Goal: Register for event/course

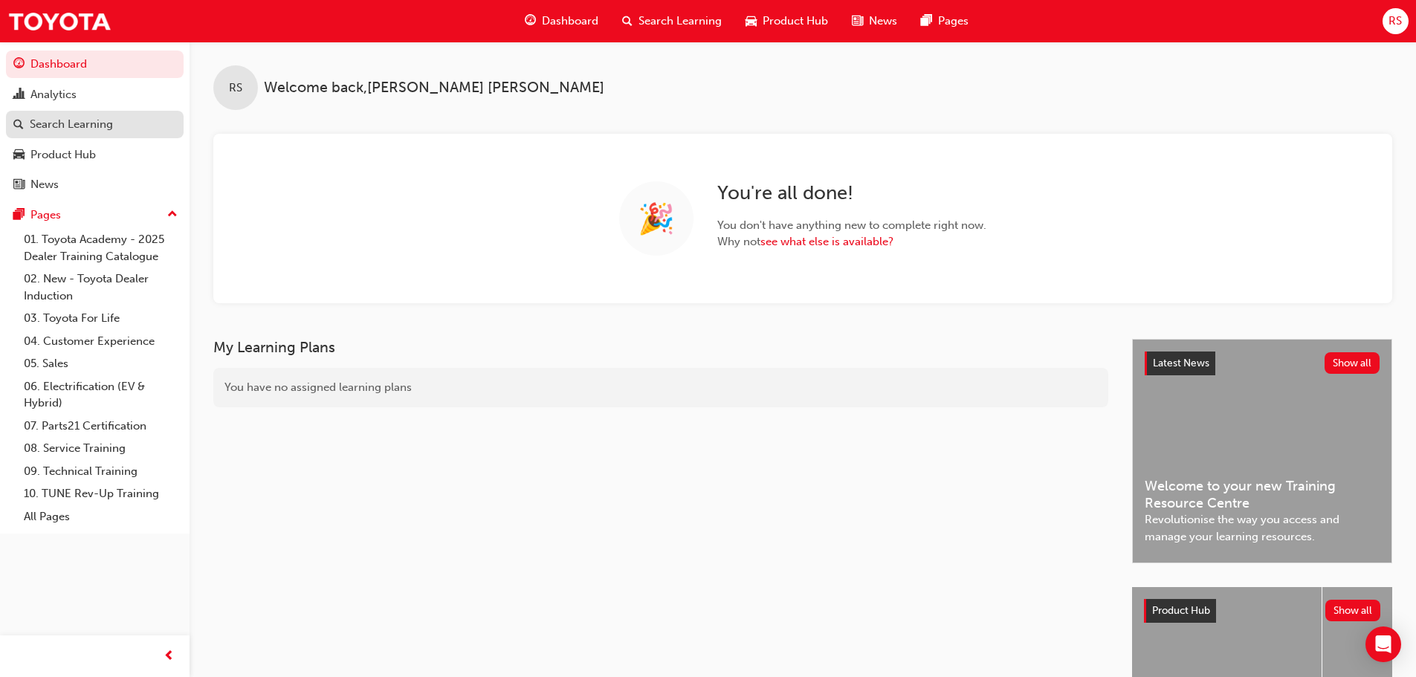
click at [53, 121] on div "Search Learning" at bounding box center [71, 124] width 83 height 17
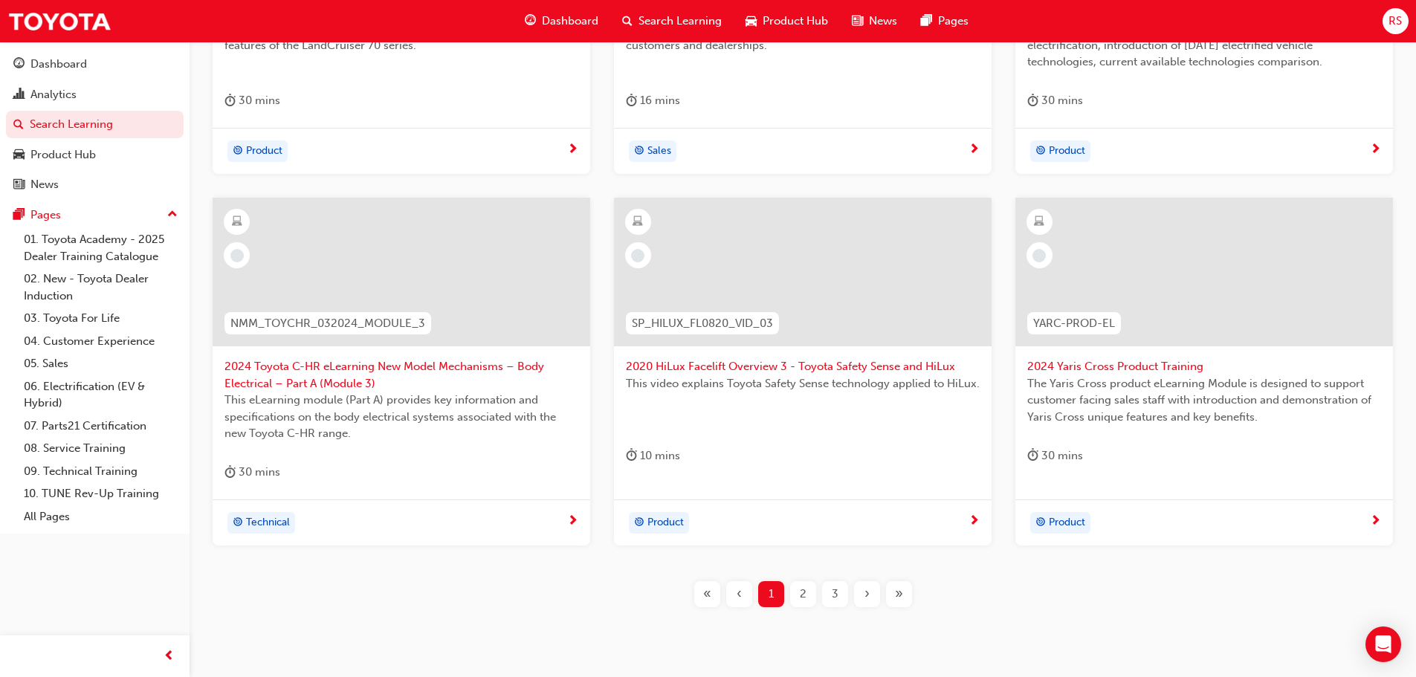
scroll to position [520, 0]
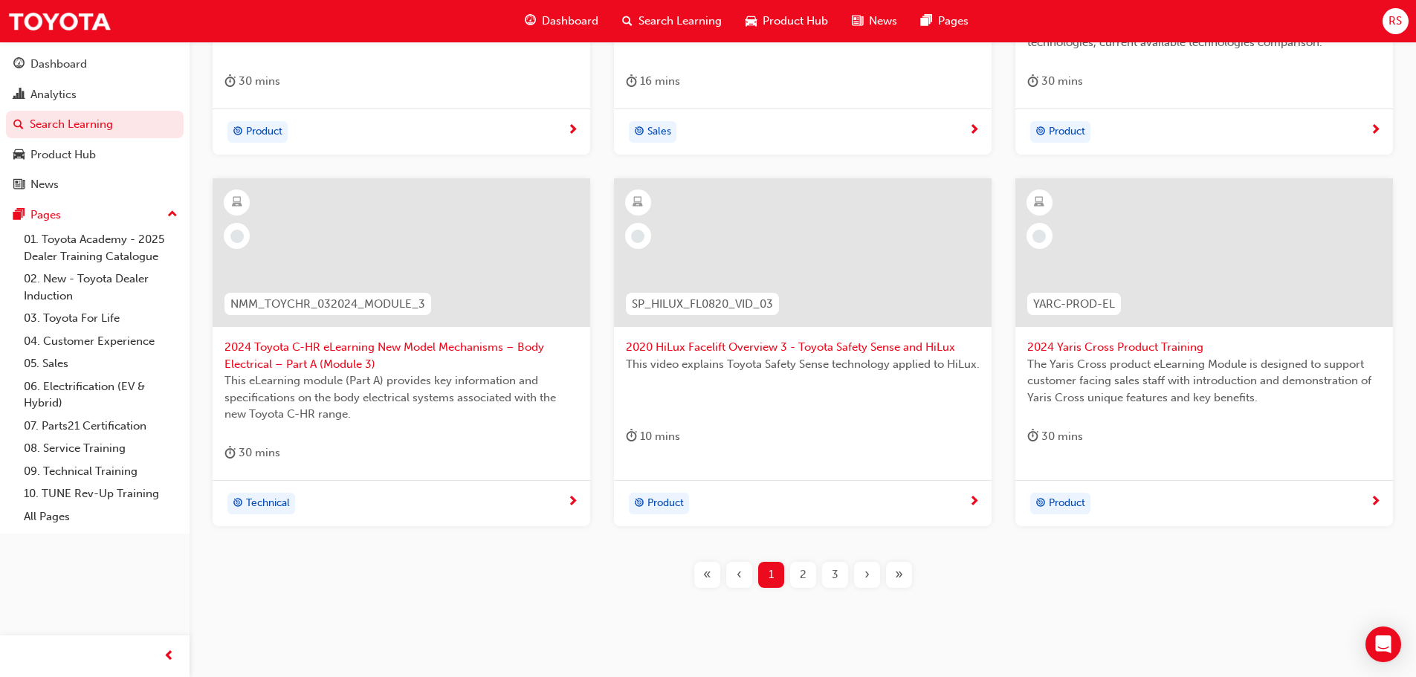
click at [805, 578] on span "2" at bounding box center [803, 574] width 7 height 17
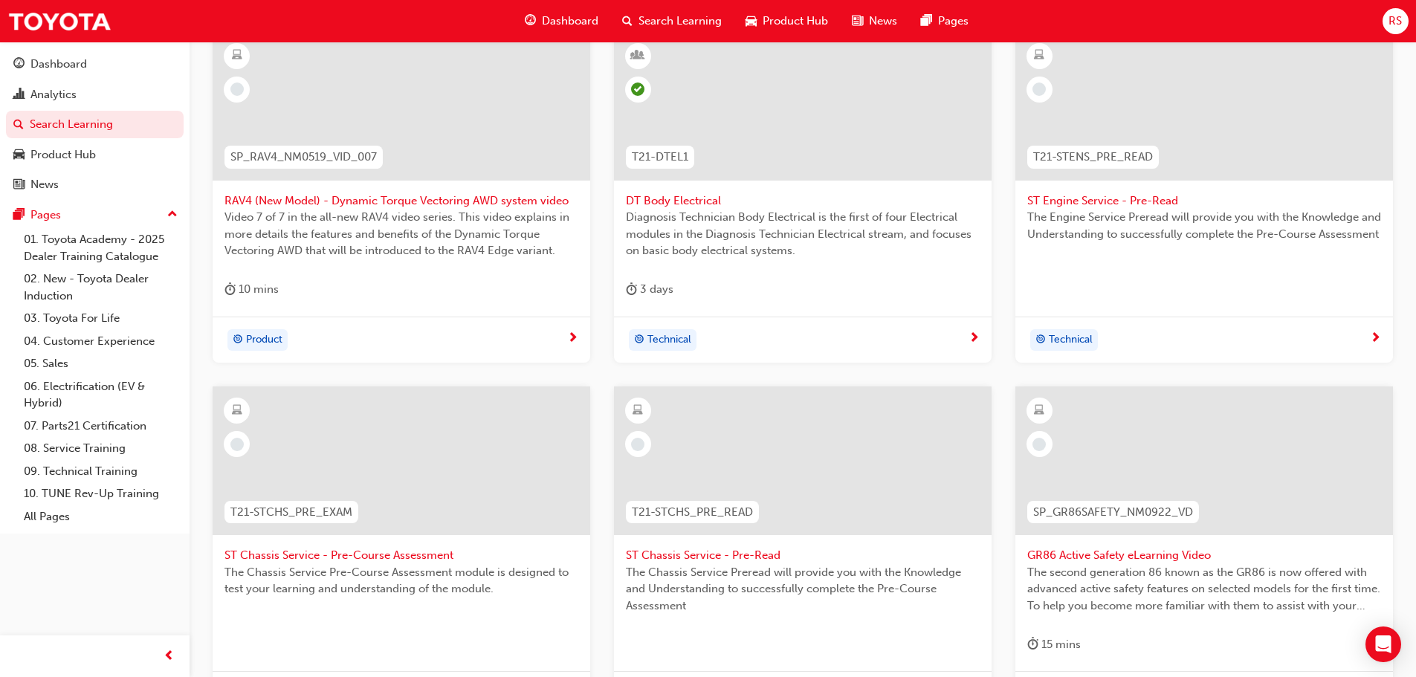
scroll to position [74, 0]
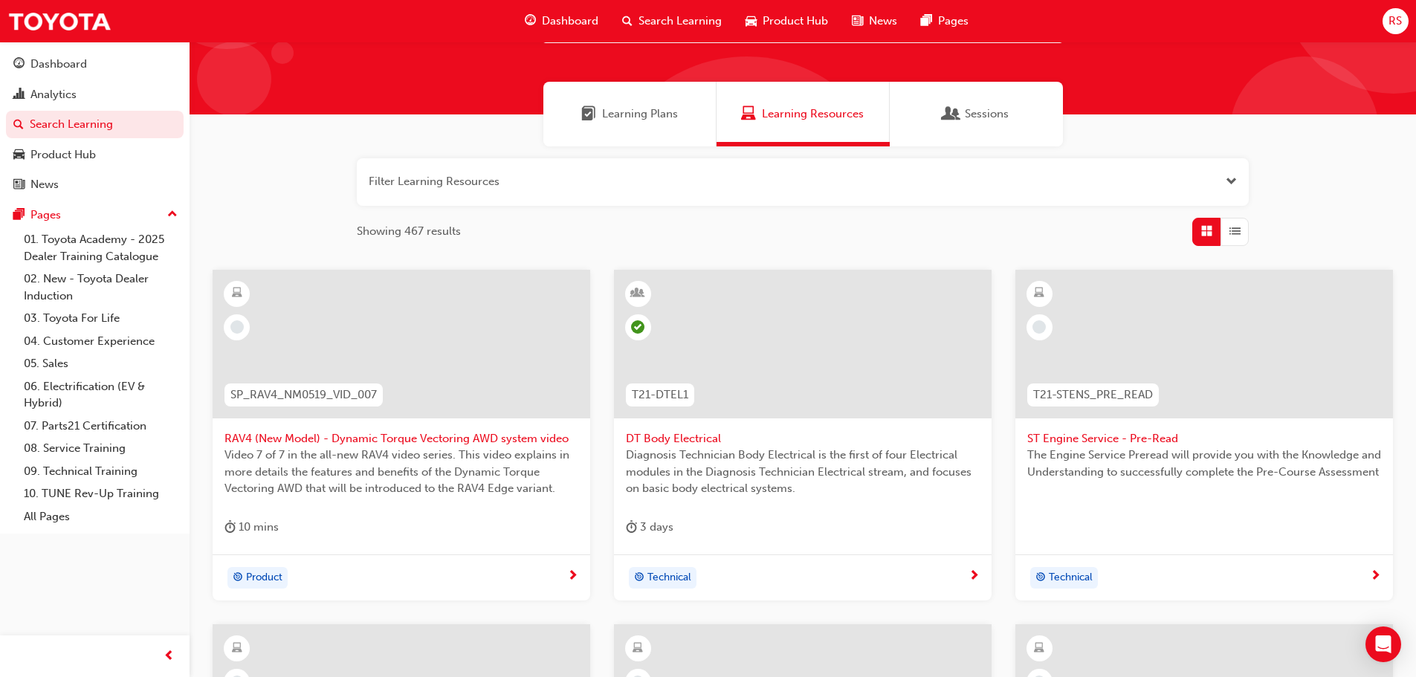
click at [455, 180] on button "button" at bounding box center [803, 182] width 892 height 48
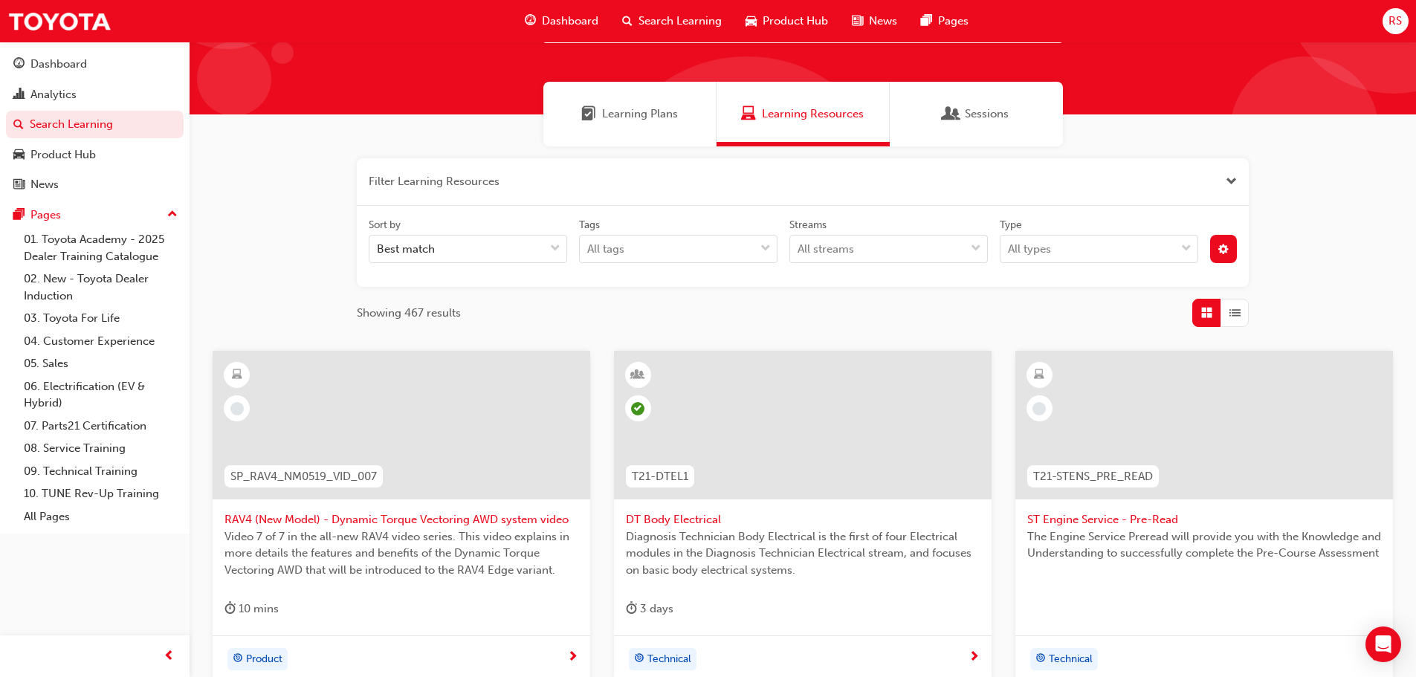
click at [653, 19] on span "Search Learning" at bounding box center [679, 21] width 83 height 17
click at [668, 20] on span "Search Learning" at bounding box center [679, 21] width 83 height 17
click at [646, 10] on div "Search Learning" at bounding box center [671, 21] width 123 height 30
click at [646, 23] on span "Search Learning" at bounding box center [679, 21] width 83 height 17
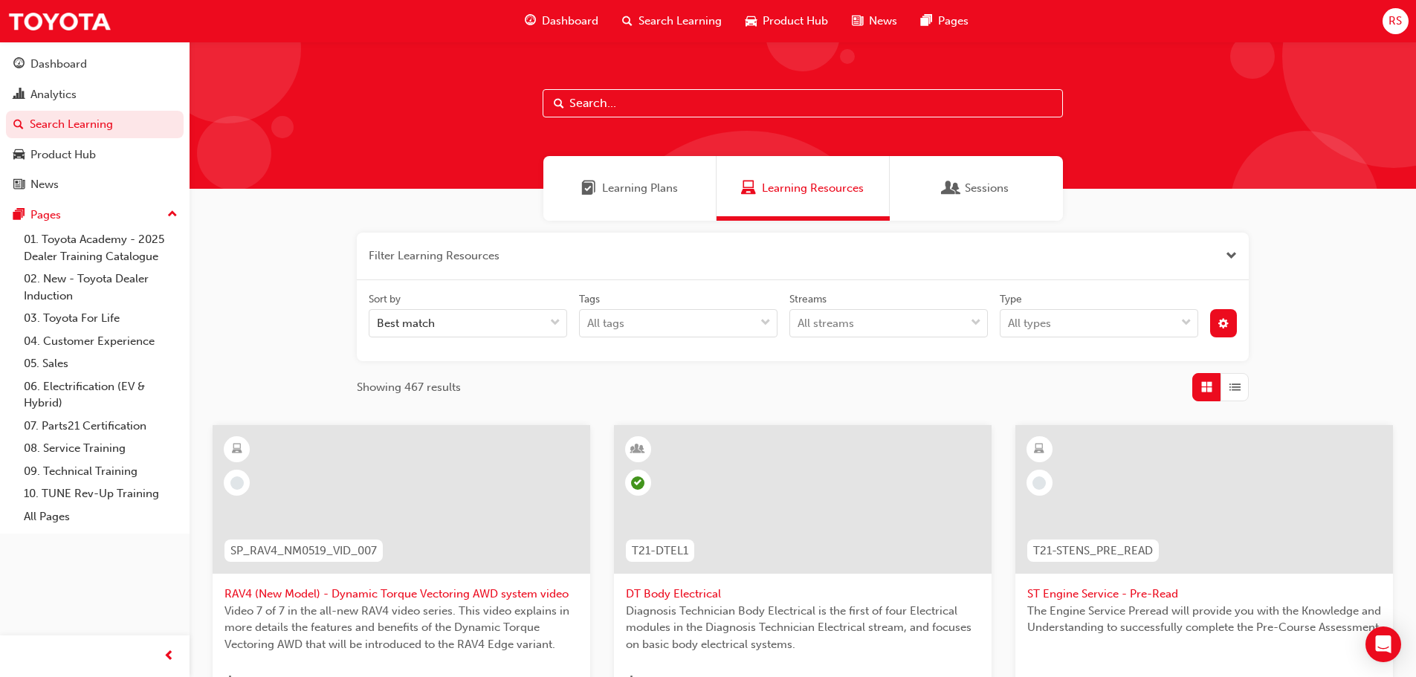
click at [603, 103] on input "text" at bounding box center [803, 103] width 520 height 28
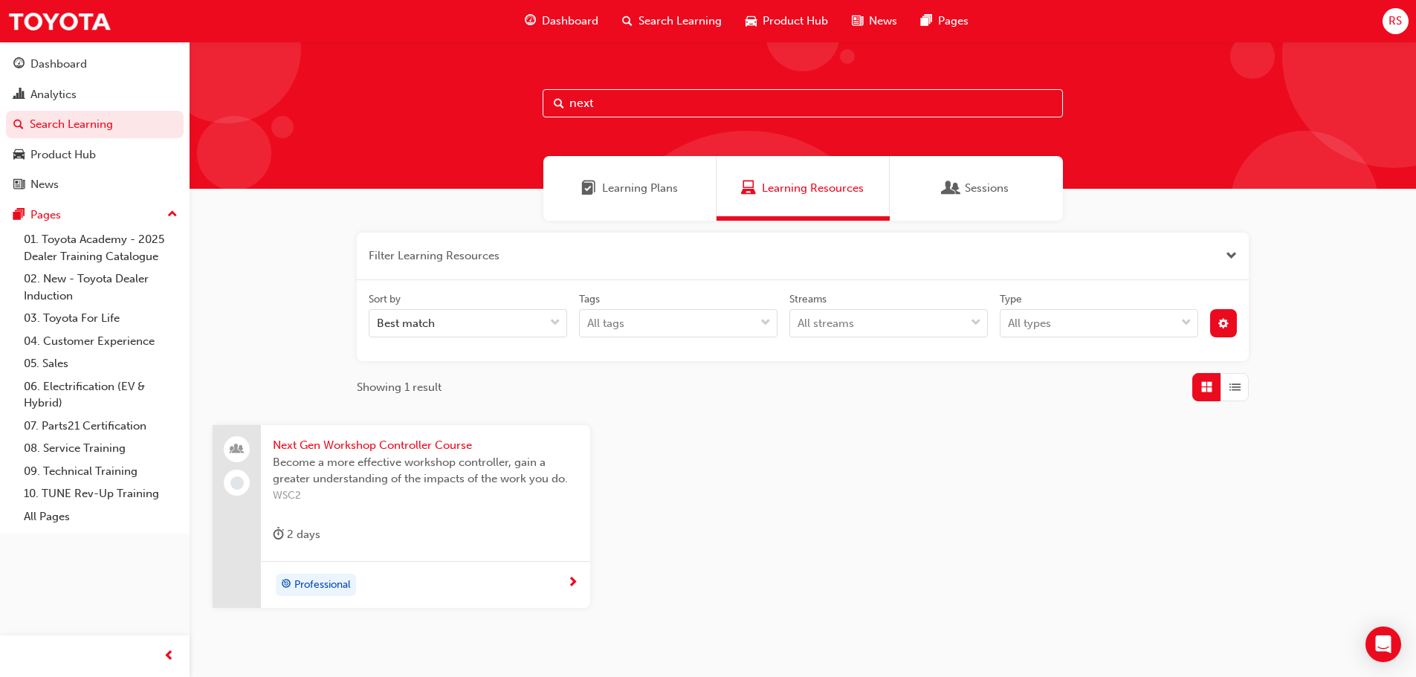
type input "next"
click at [338, 442] on span "Next Gen Workshop Controller Course" at bounding box center [425, 445] width 305 height 17
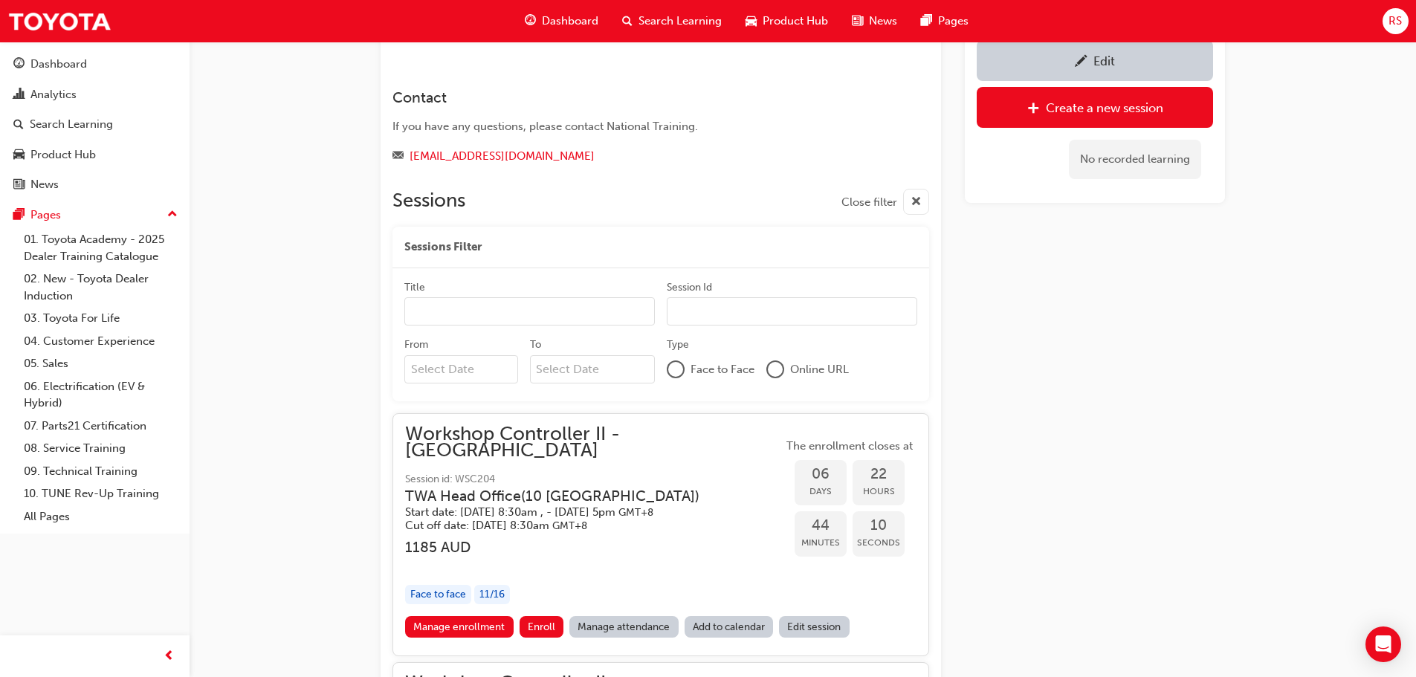
scroll to position [1042, 0]
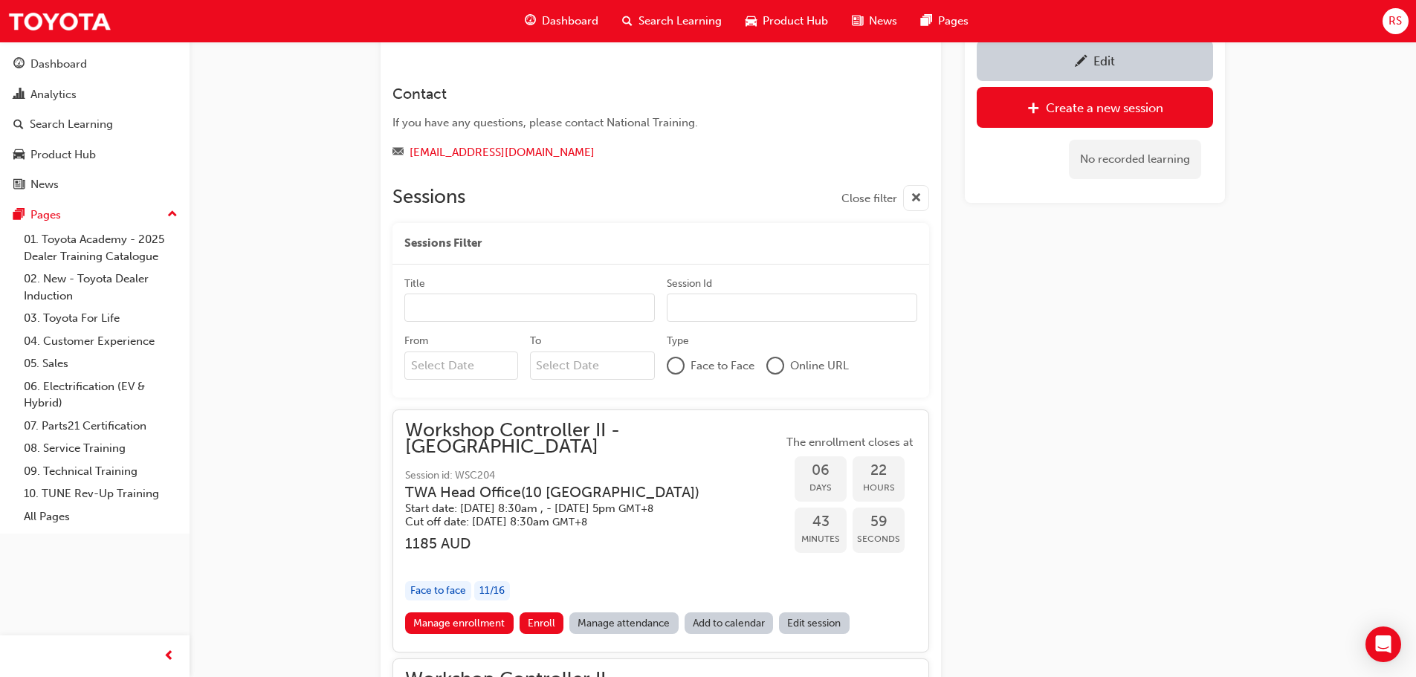
click at [457, 515] on h5 "Cut off date: [DATE] 8:30am GMT+8" at bounding box center [582, 522] width 354 height 14
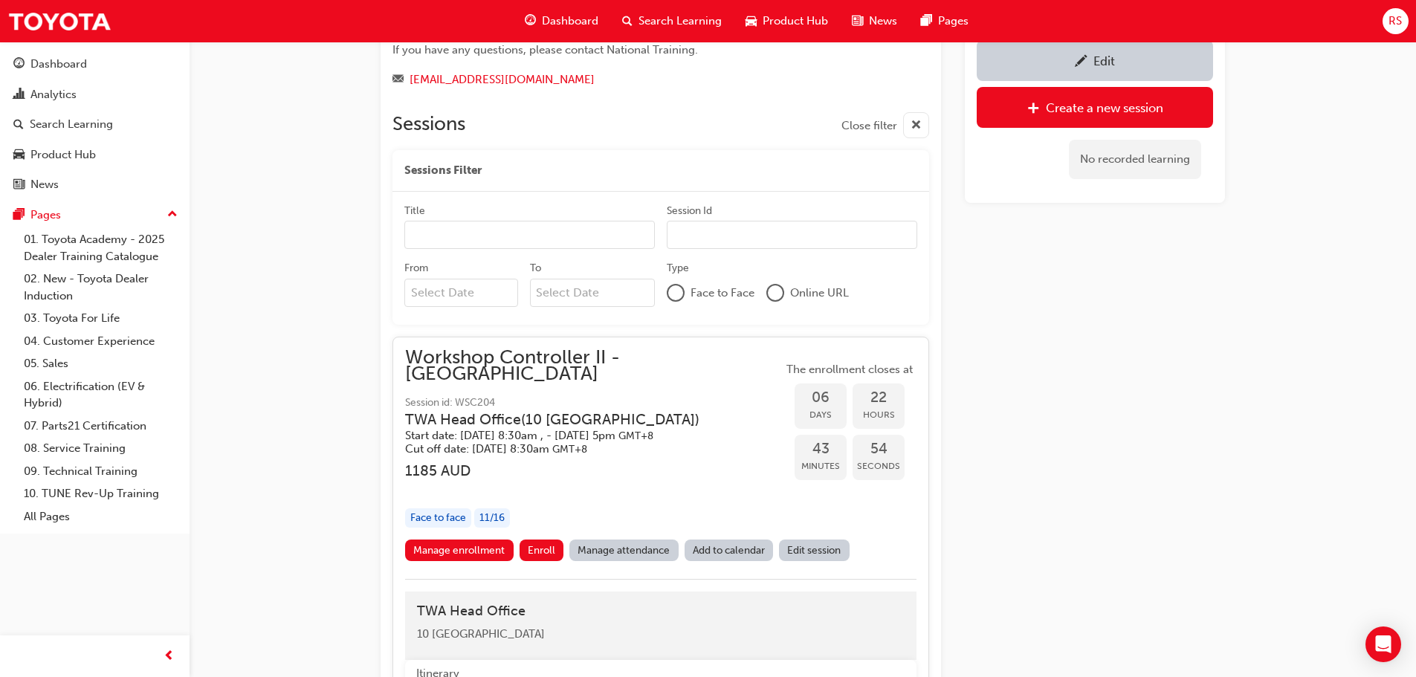
scroll to position [1116, 0]
click at [466, 538] on link "Manage enrollment" at bounding box center [459, 549] width 109 height 22
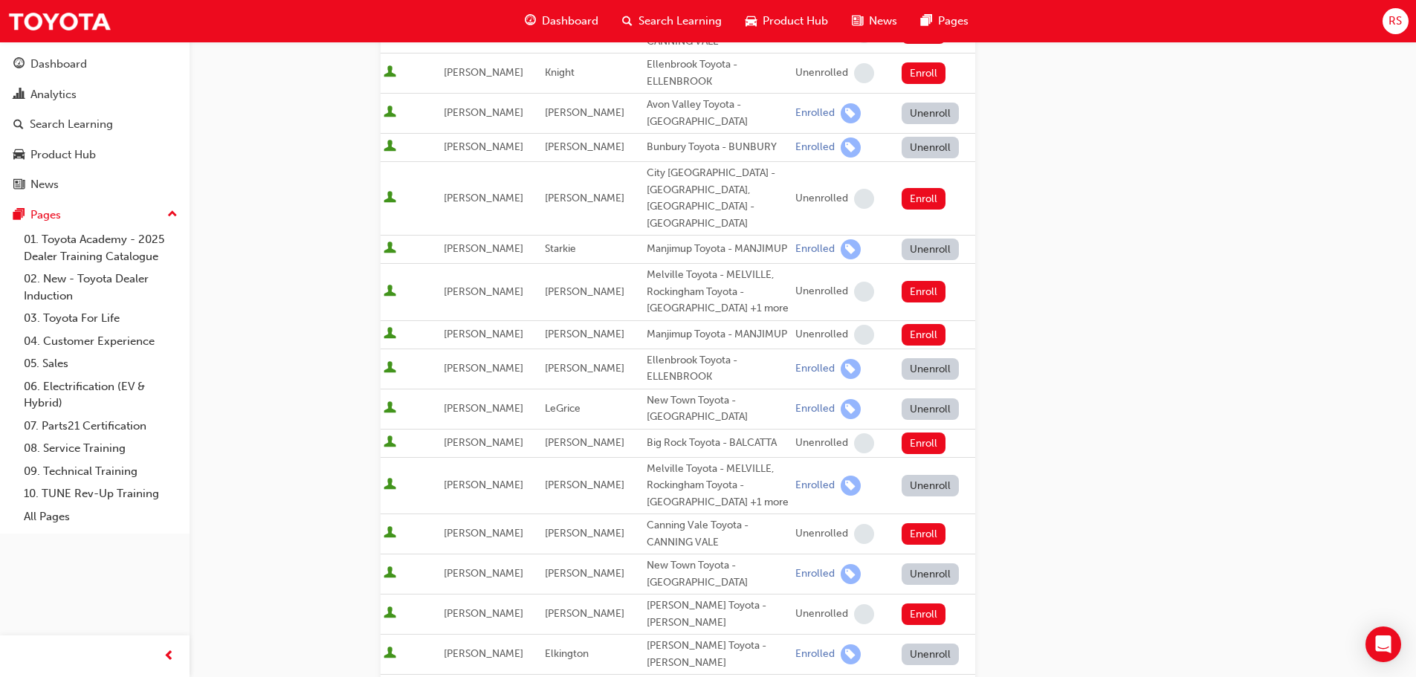
scroll to position [223, 0]
